Goal: Task Accomplishment & Management: Manage account settings

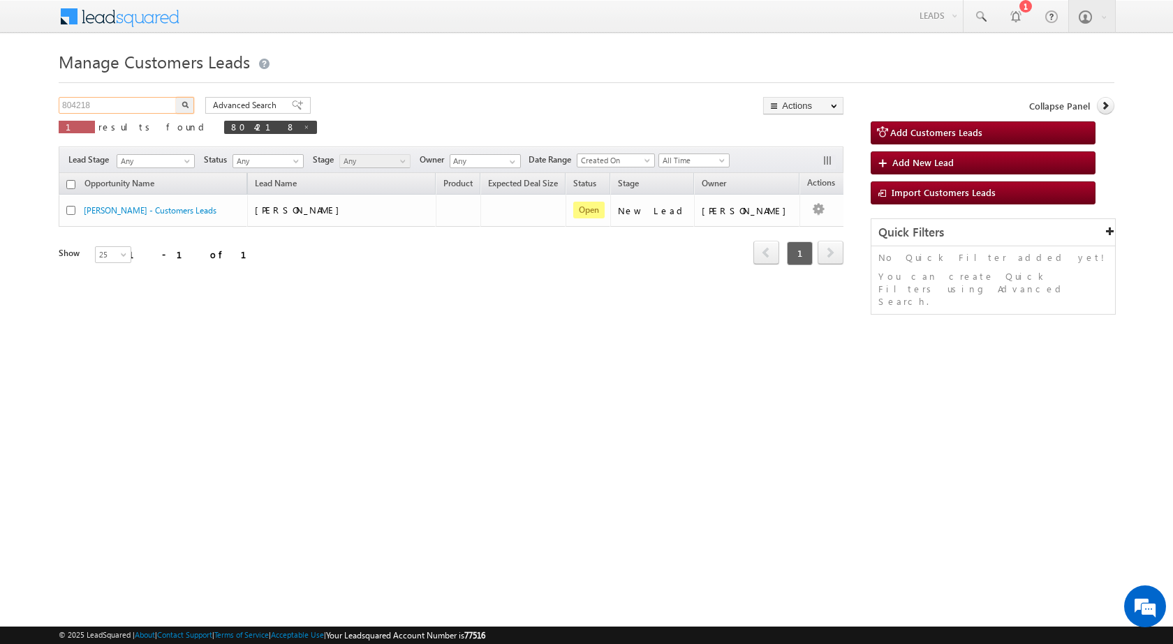
drag, startPoint x: 116, startPoint y: 98, endPoint x: 8, endPoint y: 108, distance: 108.6
click at [8, 108] on body "Menu [PERSON_NAME] sitar a7@ks erve." at bounding box center [586, 198] width 1173 height 396
paste input "1"
type input "804118"
click at [184, 105] on img "button" at bounding box center [185, 104] width 7 height 7
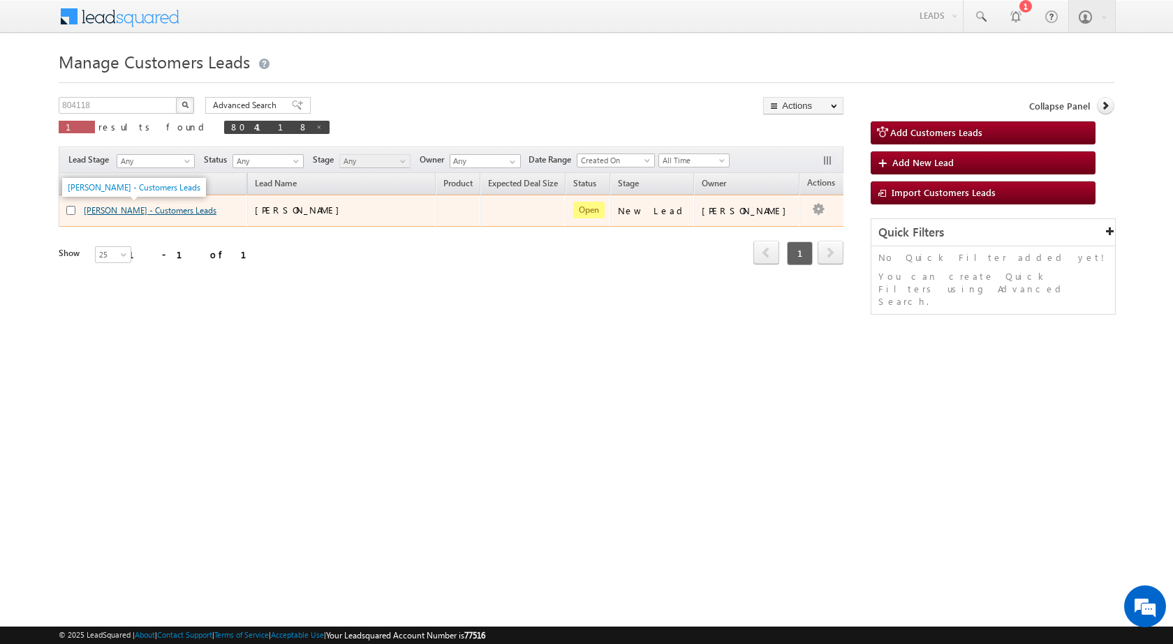
click at [151, 214] on link "[PERSON_NAME] - Customers Leads" at bounding box center [150, 210] width 133 height 10
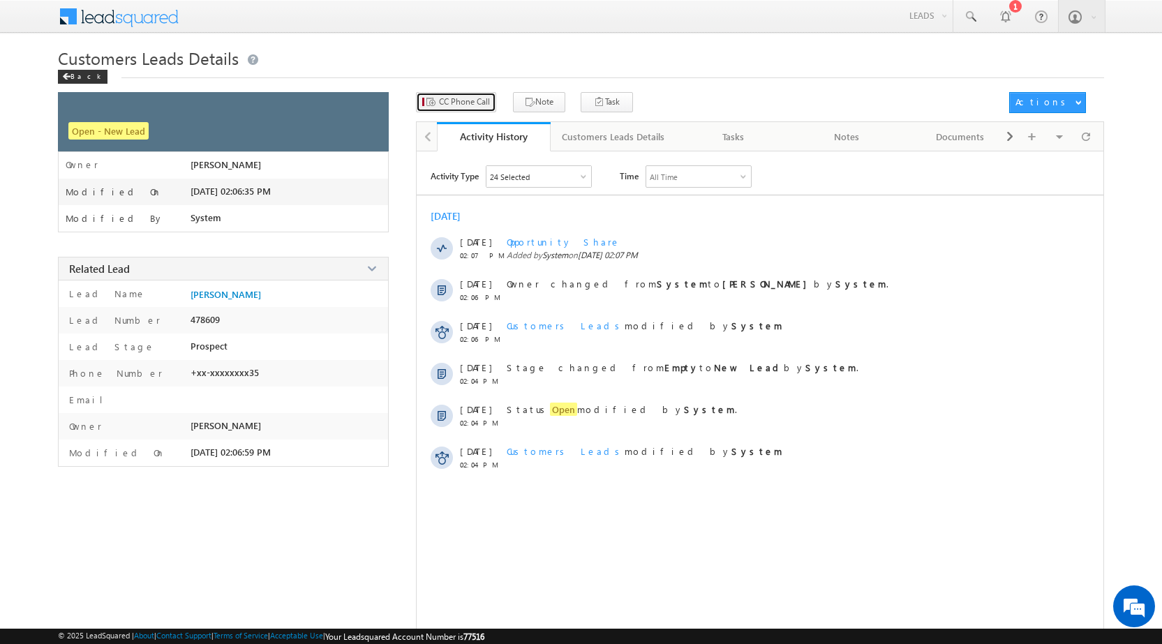
click at [462, 98] on span "CC Phone Call" at bounding box center [464, 102] width 51 height 13
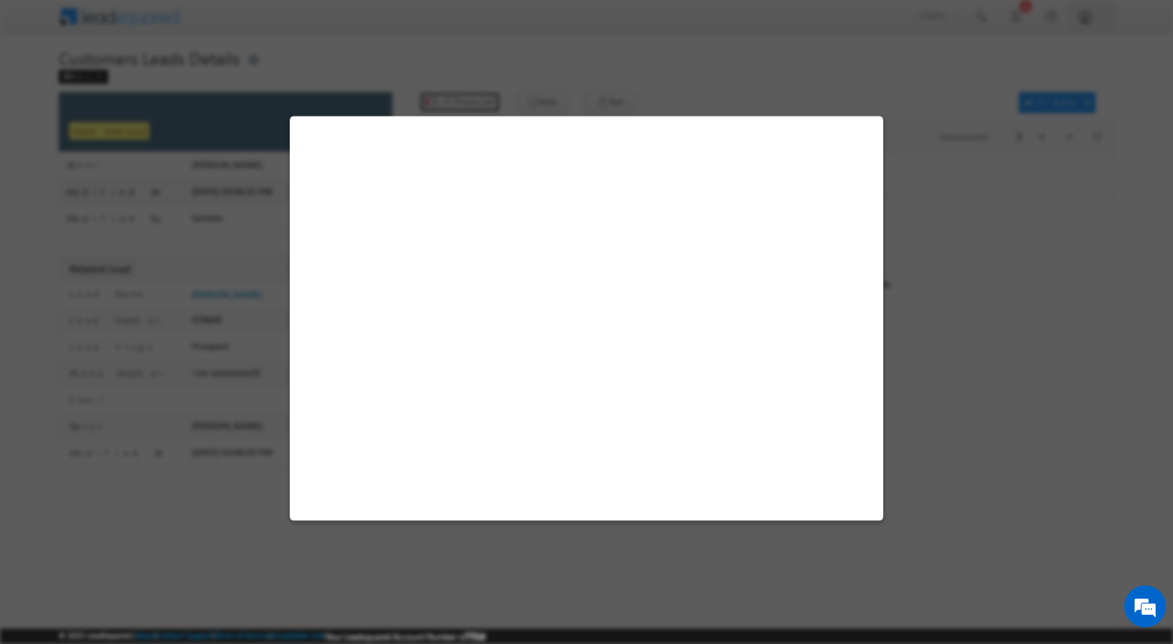
select select "Amravati"
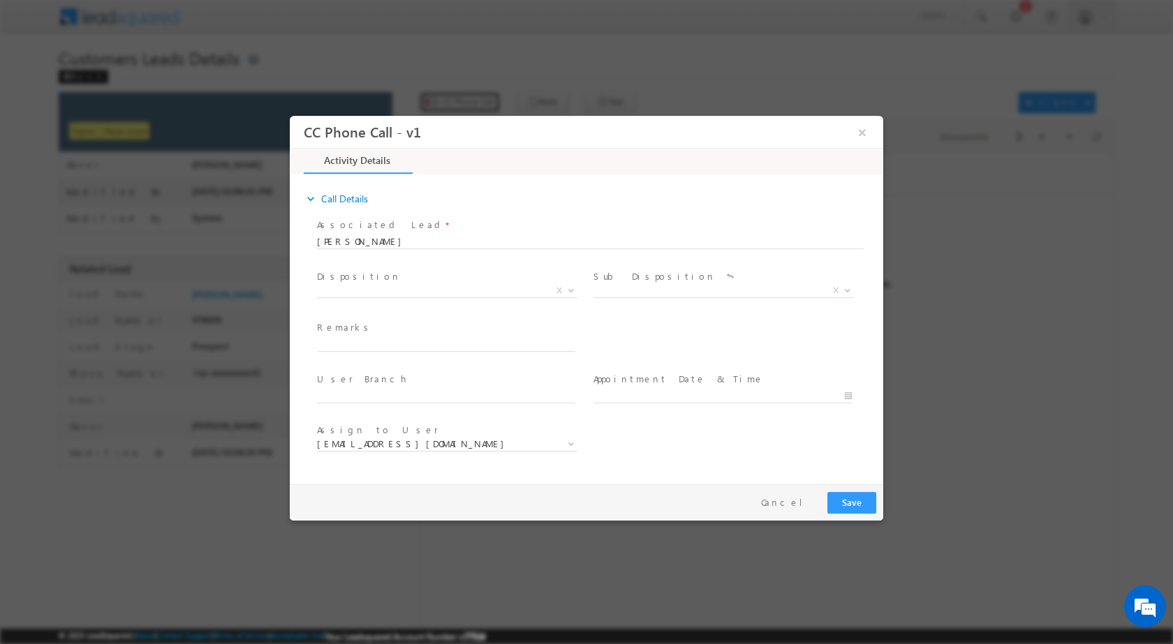
select select "akshay.gulhane@sgrlimited.in"
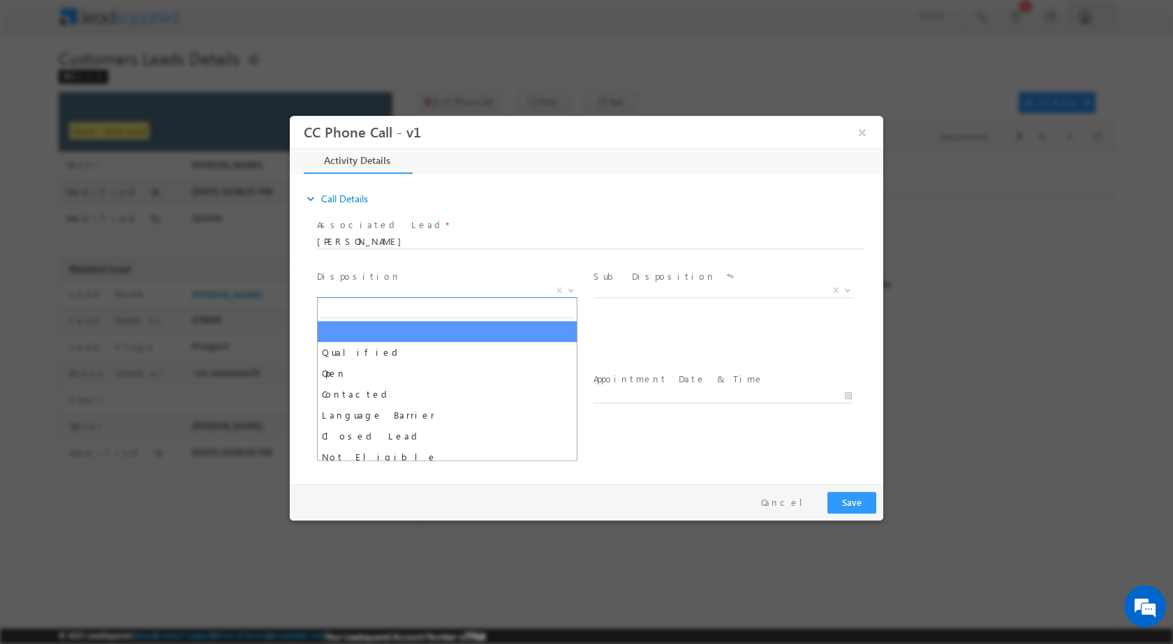
click at [572, 288] on b at bounding box center [571, 289] width 8 height 5
click at [565, 283] on span at bounding box center [570, 290] width 14 height 18
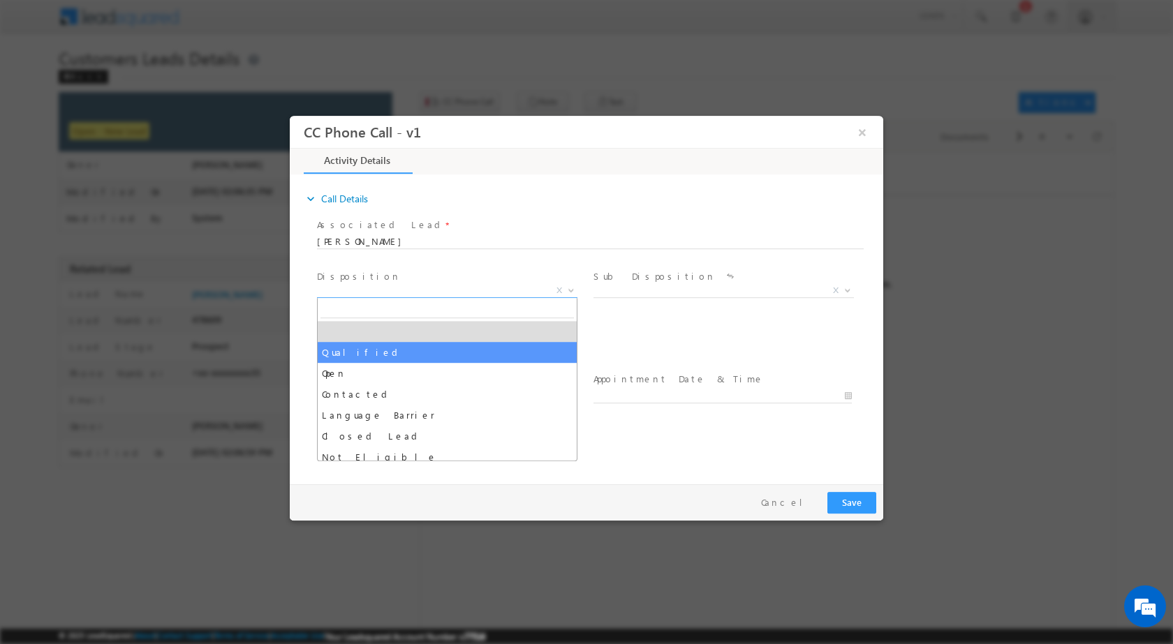
select select "Qualified"
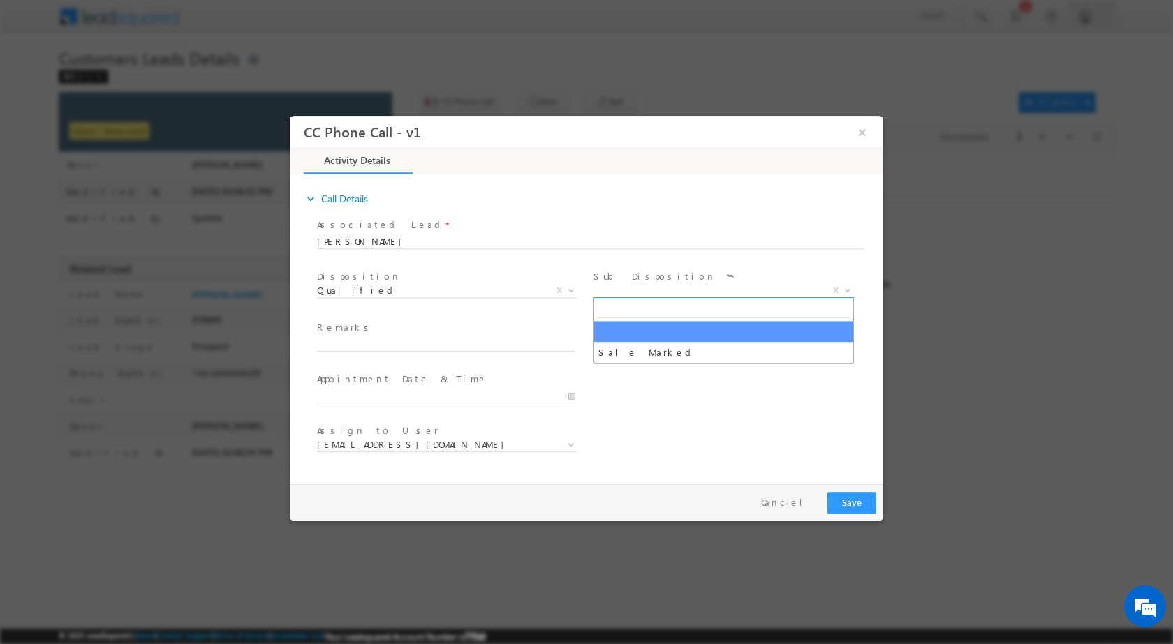
click at [845, 290] on b at bounding box center [847, 289] width 8 height 5
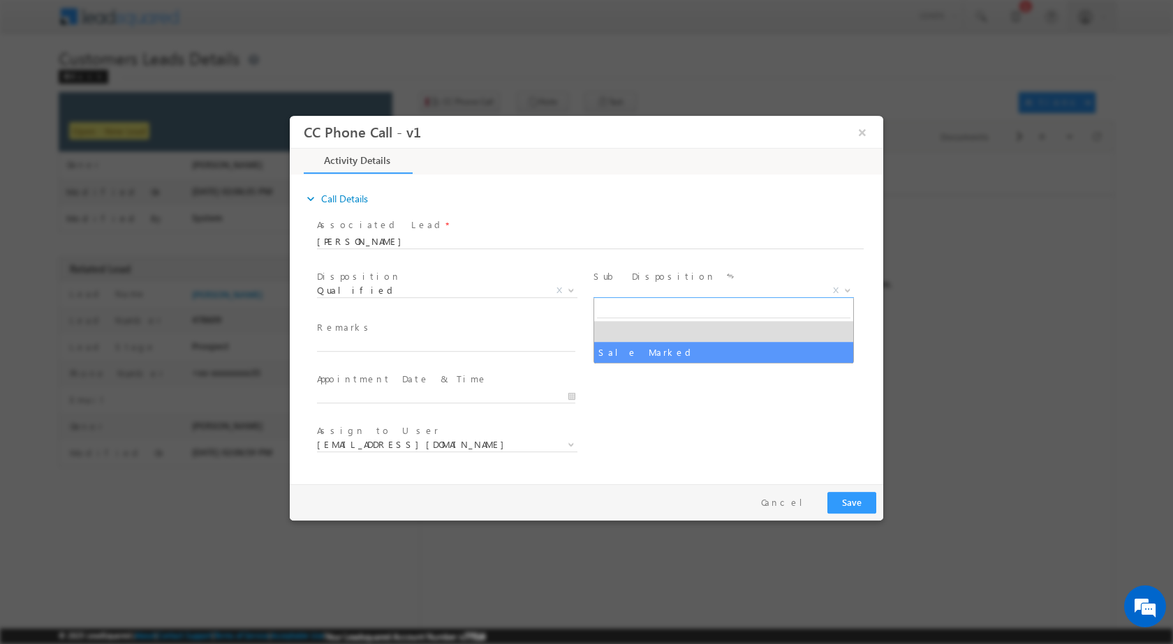
click at [721, 362] on span "Sale Marked" at bounding box center [723, 330] width 260 height 66
type input "08/30/2025 4:57 PM"
click at [572, 394] on input "08/30/2025 4:57 PM" at bounding box center [446, 396] width 258 height 14
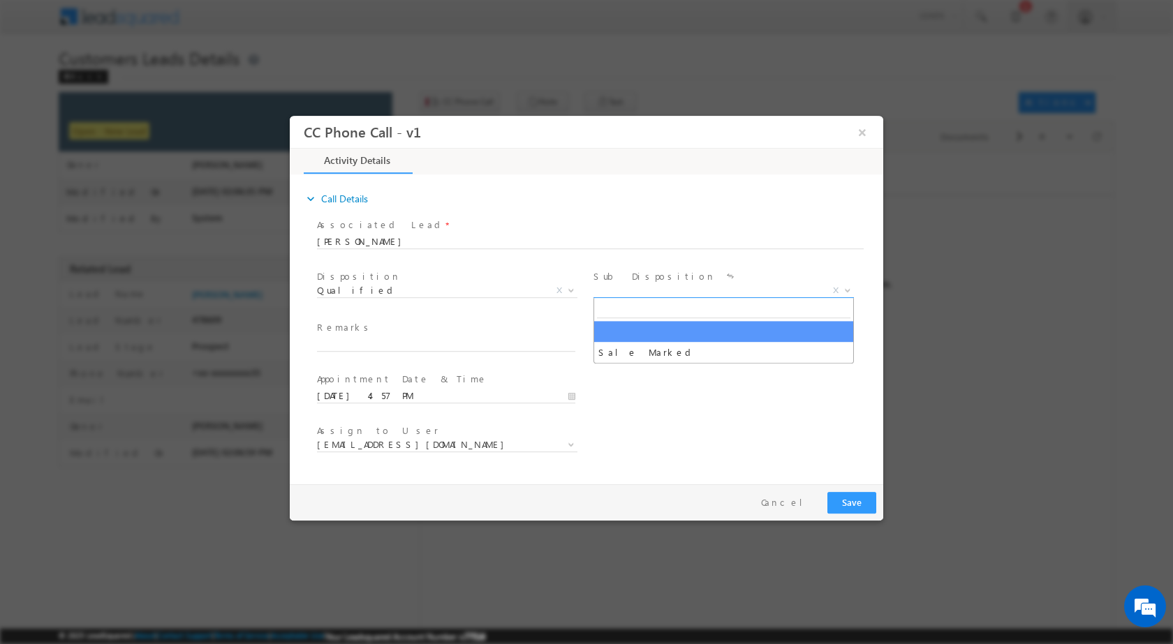
click at [845, 283] on span at bounding box center [846, 290] width 14 height 18
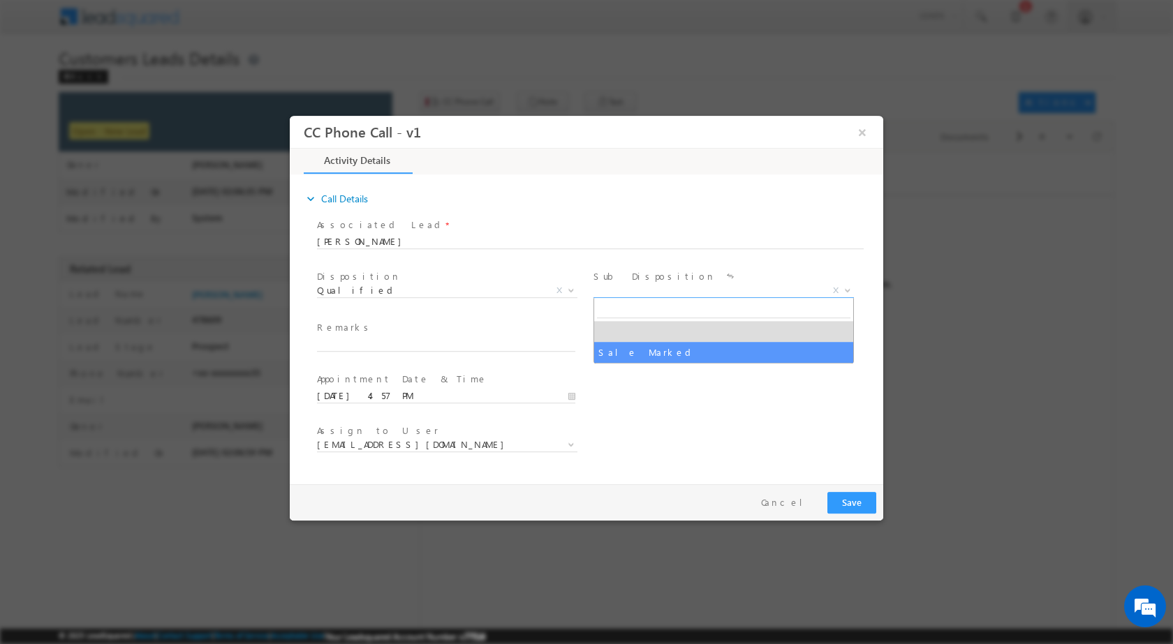
select select "Sale Marked"
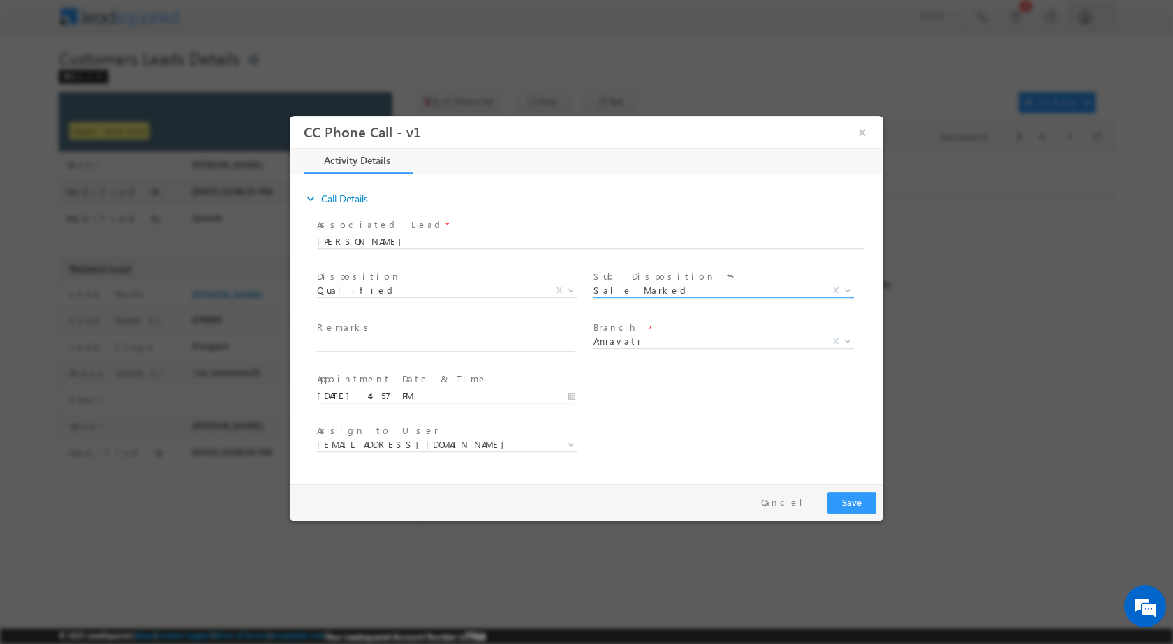
click at [572, 390] on input "08/30/2025 4:57 PM" at bounding box center [446, 396] width 258 height 14
type input "09/01/2025 4:57 PM"
type input "11"
type input "09/01/2025 11:57 PM"
click at [407, 374] on input "57" at bounding box center [407, 378] width 58 height 9
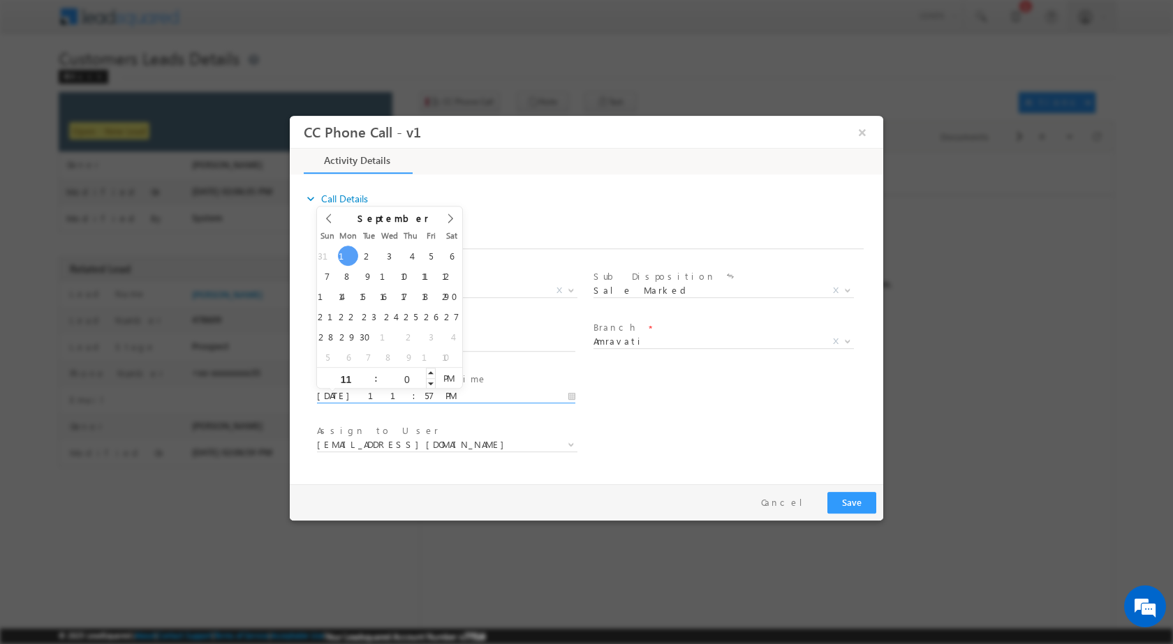
type input "00"
click at [606, 415] on div "User Branch * Appointment Date & Time * 09/01/2025 11:00 PM" at bounding box center [598, 395] width 569 height 52
click at [565, 388] on span "09/01/2025 11:00 PM" at bounding box center [452, 395] width 271 height 15
click at [566, 394] on input "09/01/2025 11:00 PM" at bounding box center [446, 396] width 258 height 14
type input "09/01/2025 11:00 AM"
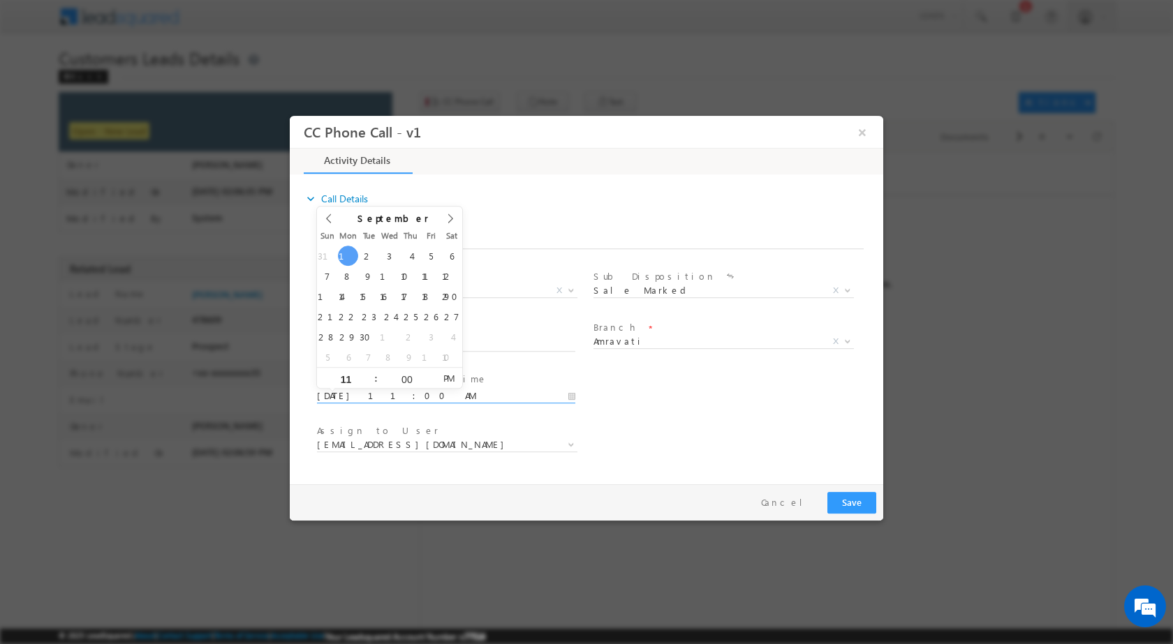
click at [452, 378] on span "PM" at bounding box center [449, 377] width 26 height 21
click at [625, 432] on div "Assign to User * akshay.gulhane@sgrlimited.in atul.ashtunkar@sgrlimited.in datt…" at bounding box center [598, 446] width 569 height 52
click at [563, 438] on span at bounding box center [570, 444] width 14 height 18
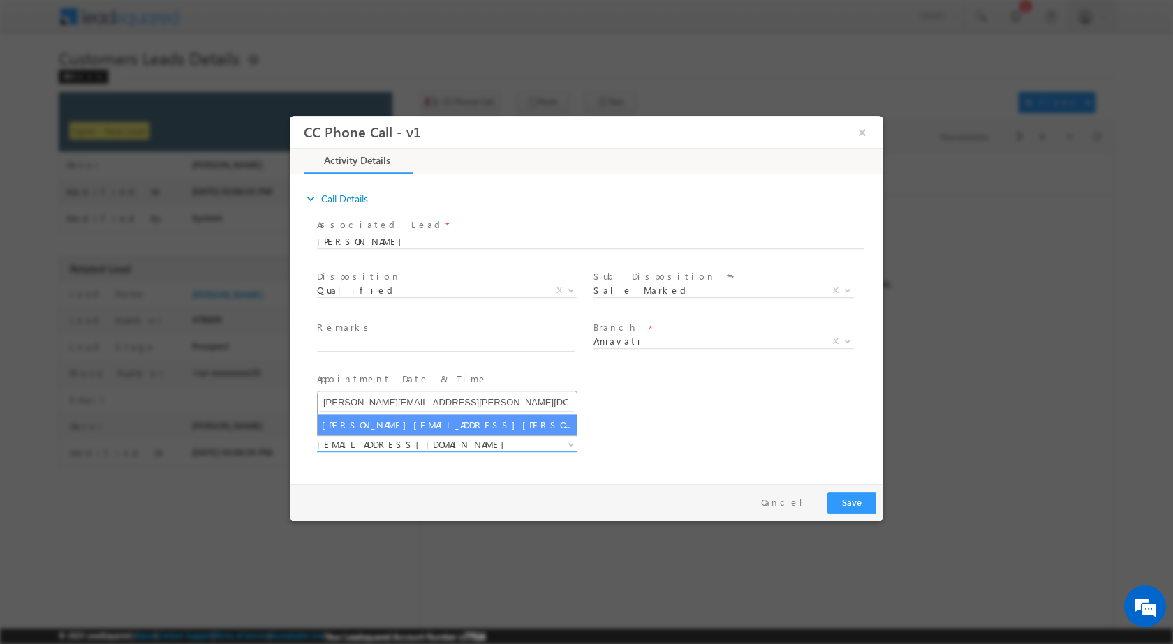
type input "vaibhav.dhanke@sgrlimited.in"
select select "vaibhav.dhanke@sgrlimited.in"
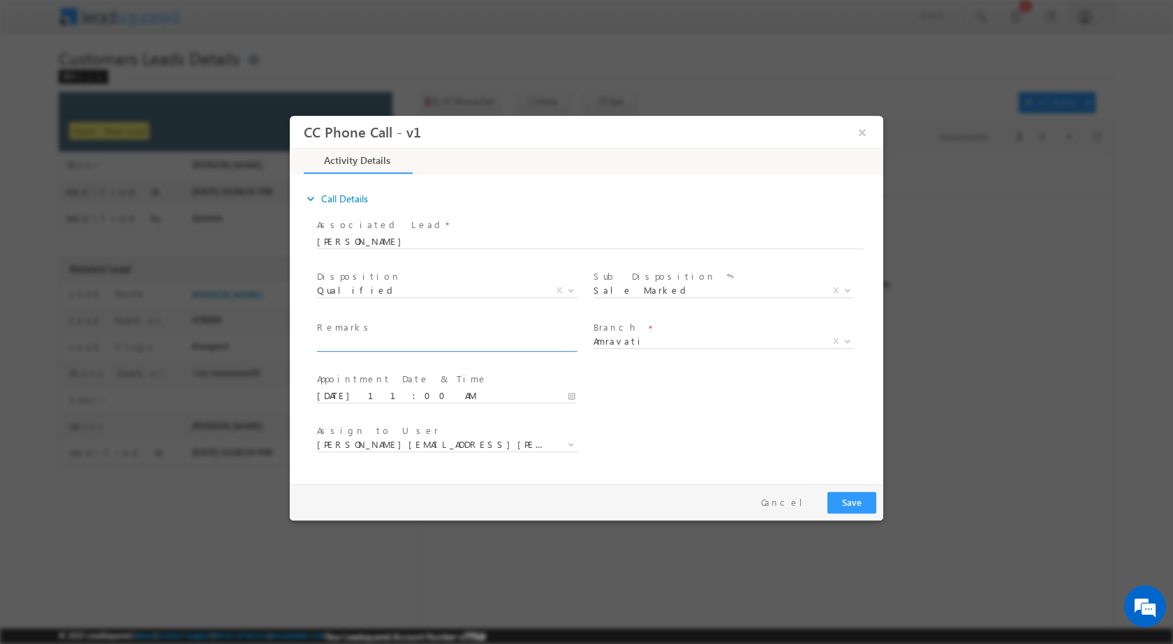
click at [397, 339] on input "text" at bounding box center [446, 344] width 258 height 14
paste input "30/08-Customer Name is SARFARAS KHAN SHAUKAT Customer age is 42 yrs loan type i…"
type input "30/08-Customer Name is SARFARAS KHAN SHAUKAT Customer age is 42 yrs loan type i…"
click at [838, 497] on button "Save" at bounding box center [851, 502] width 49 height 22
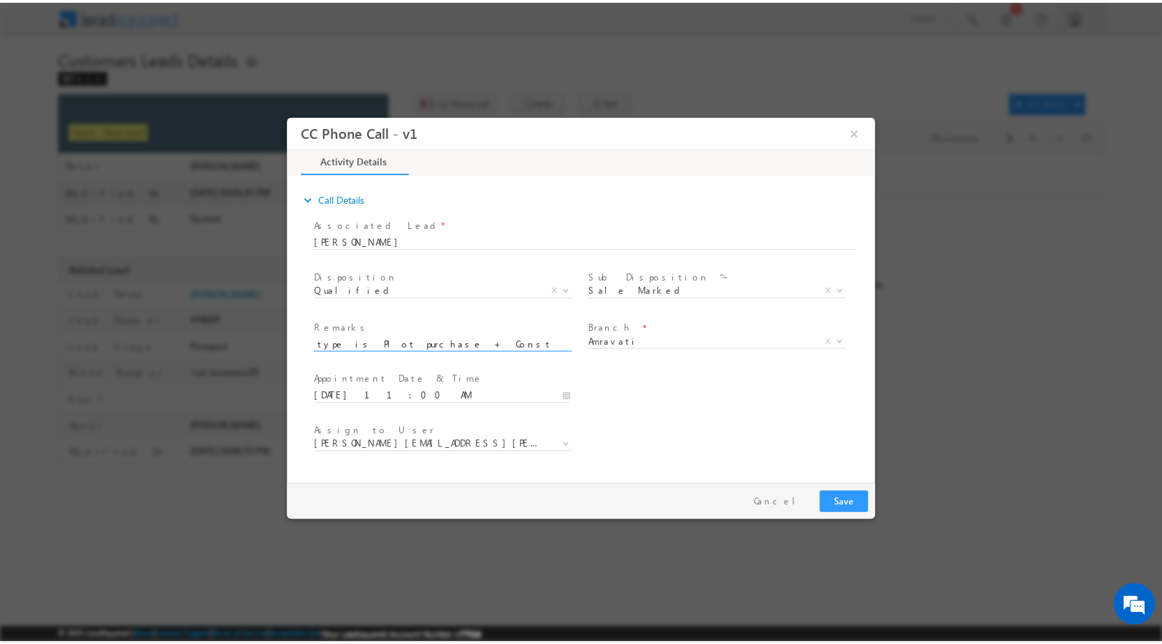
scroll to position [0, 0]
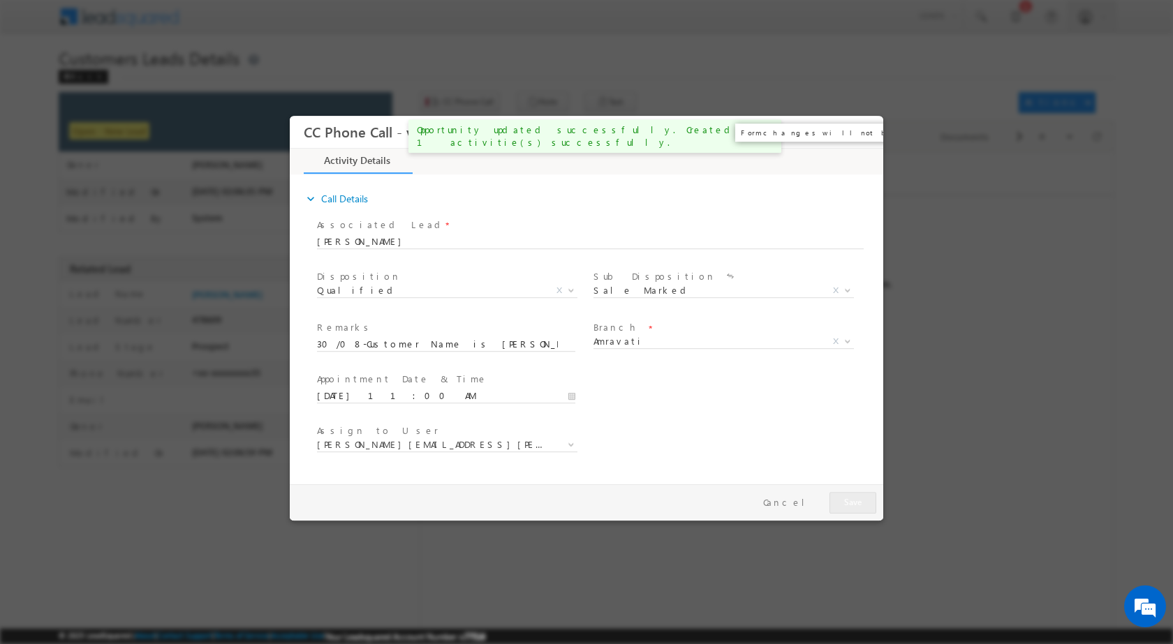
click at [863, 126] on button "×" at bounding box center [862, 132] width 24 height 26
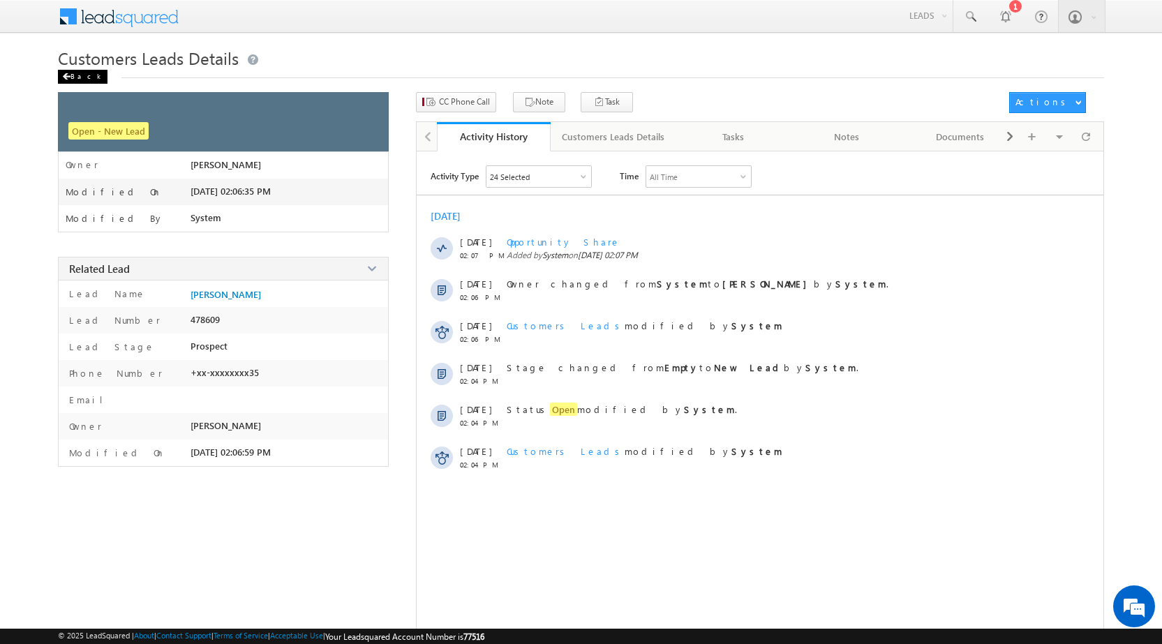
click at [65, 75] on span at bounding box center [66, 76] width 8 height 7
click at [75, 77] on div "Back" at bounding box center [83, 77] width 50 height 14
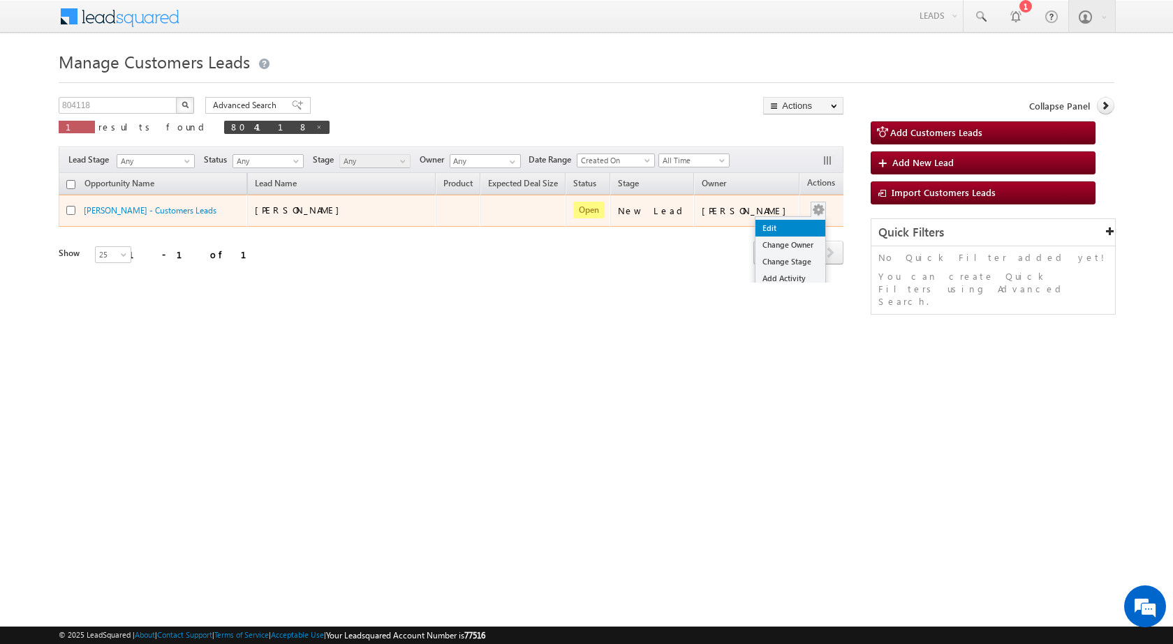
click at [780, 229] on link "Edit" at bounding box center [790, 228] width 70 height 17
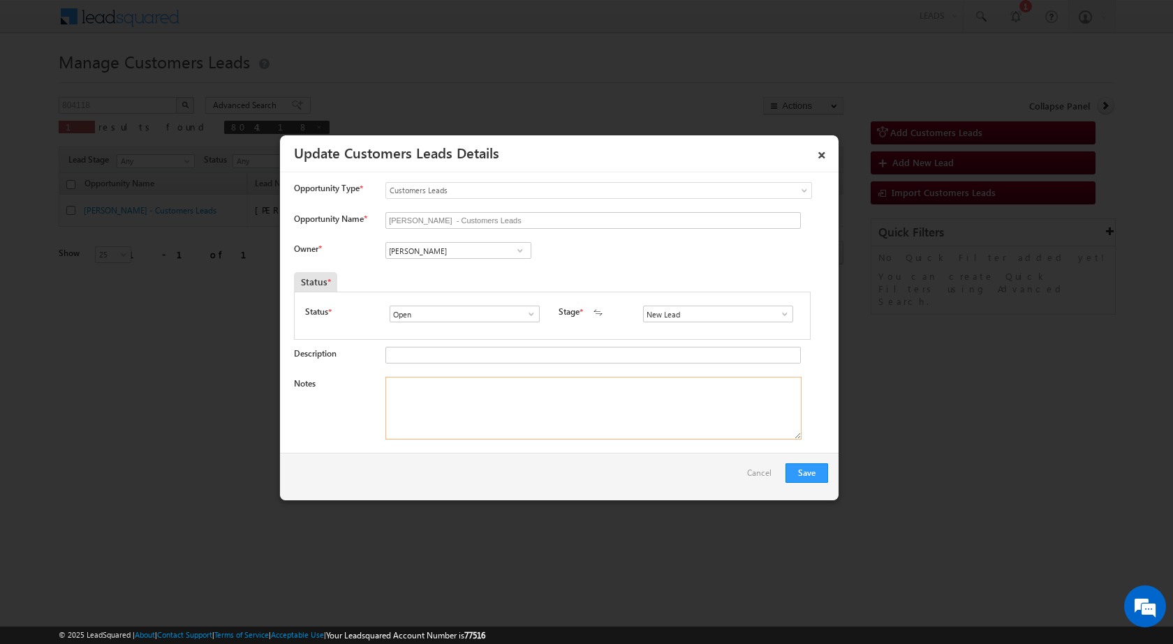
click at [556, 392] on textarea "Notes" at bounding box center [593, 408] width 416 height 63
paste textarea "30/08-Customer Name is SARFARAS KHAN SHAUKAT Customer age is 42 yrs loan type i…"
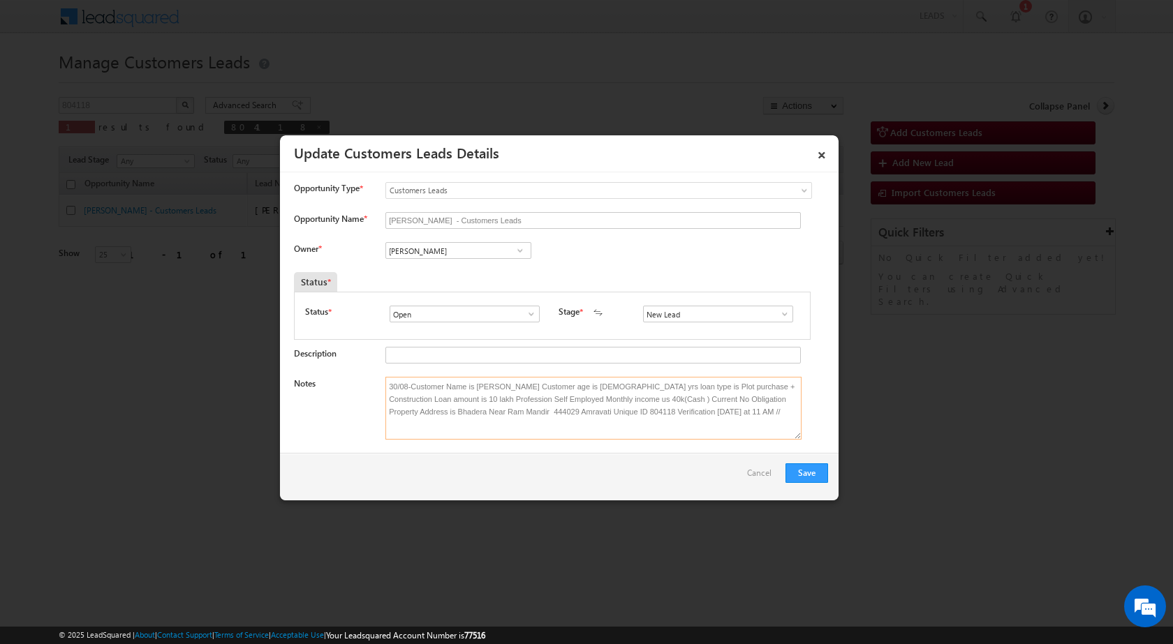
type textarea "30/08-Customer Name is SARFARAS KHAN SHAUKAT Customer age is 42 yrs loan type i…"
click at [516, 253] on span at bounding box center [520, 250] width 14 height 11
paste input "vaibhav.dhanke@sgrlimited.in"
click at [450, 267] on link "Vaibhav Shankar Dhanke vaibhav.dhanke@sgrlimited.in" at bounding box center [458, 272] width 146 height 27
type input "Vaibhav Shankar Dhanke"
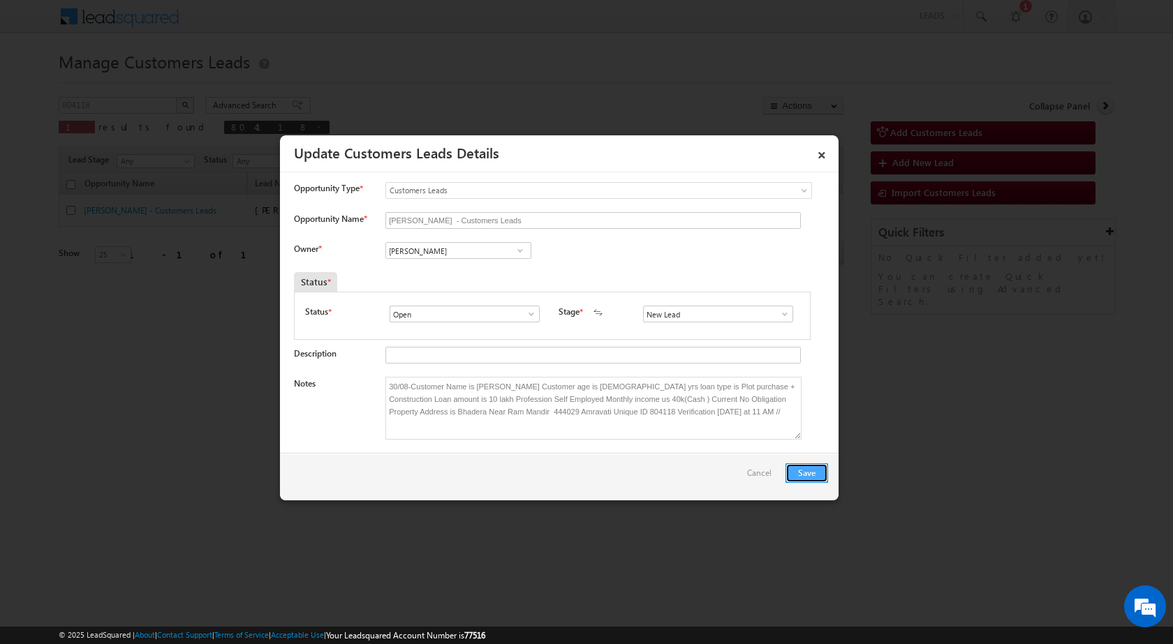
click at [810, 475] on button "Save" at bounding box center [806, 474] width 43 height 20
